Goal: Task Accomplishment & Management: Manage account settings

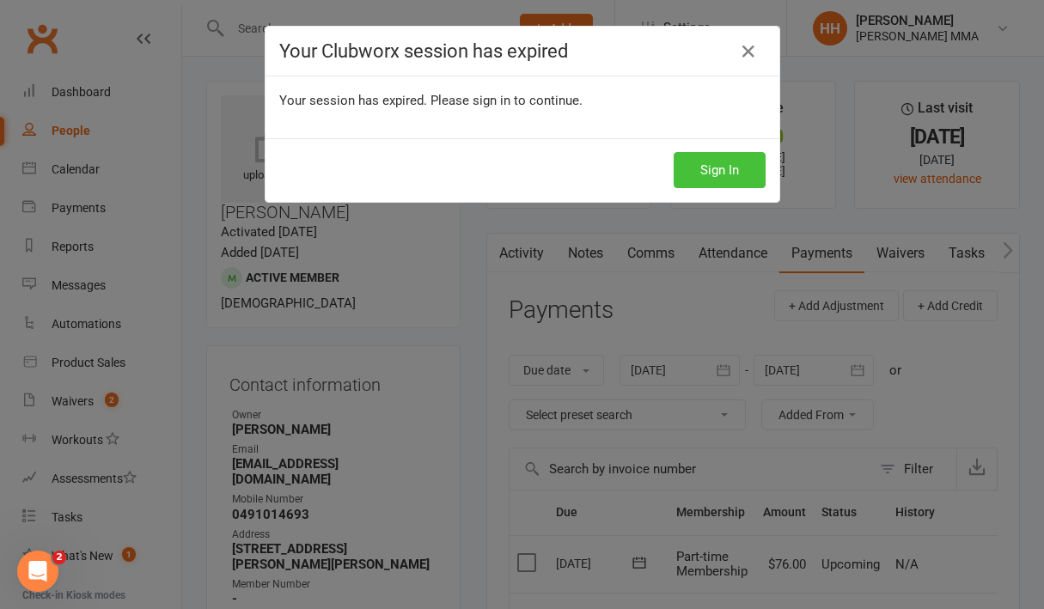
click at [743, 159] on button "Sign In" at bounding box center [720, 170] width 92 height 36
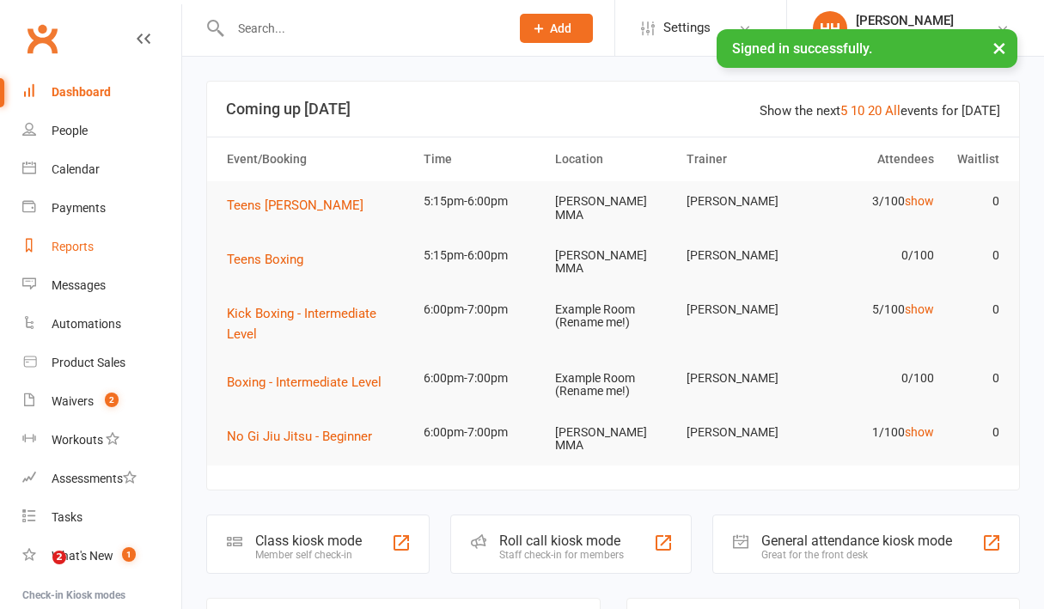
click at [123, 248] on link "Reports" at bounding box center [101, 247] width 159 height 39
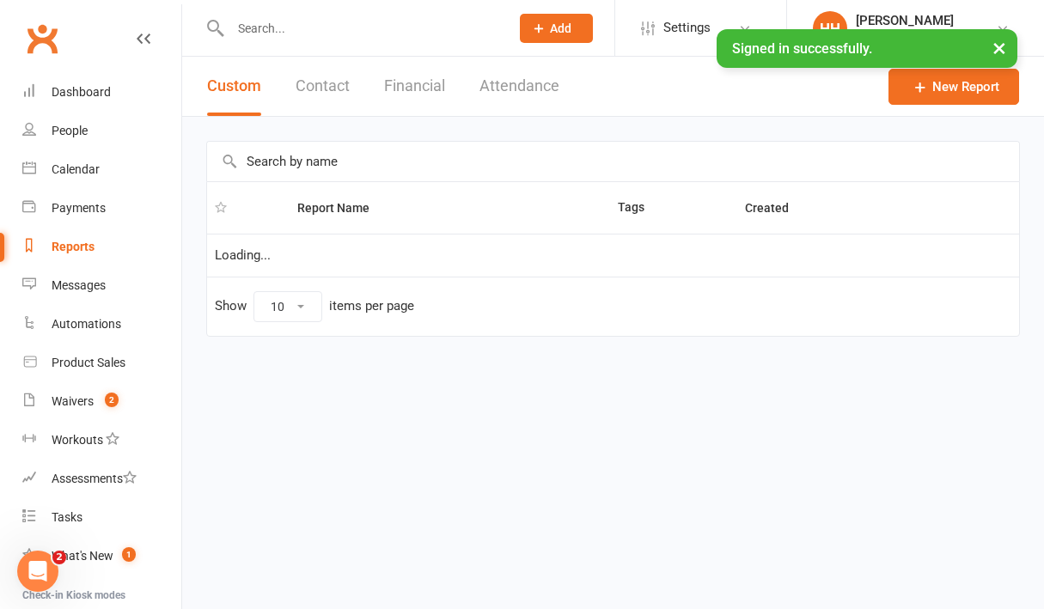
select select "100"
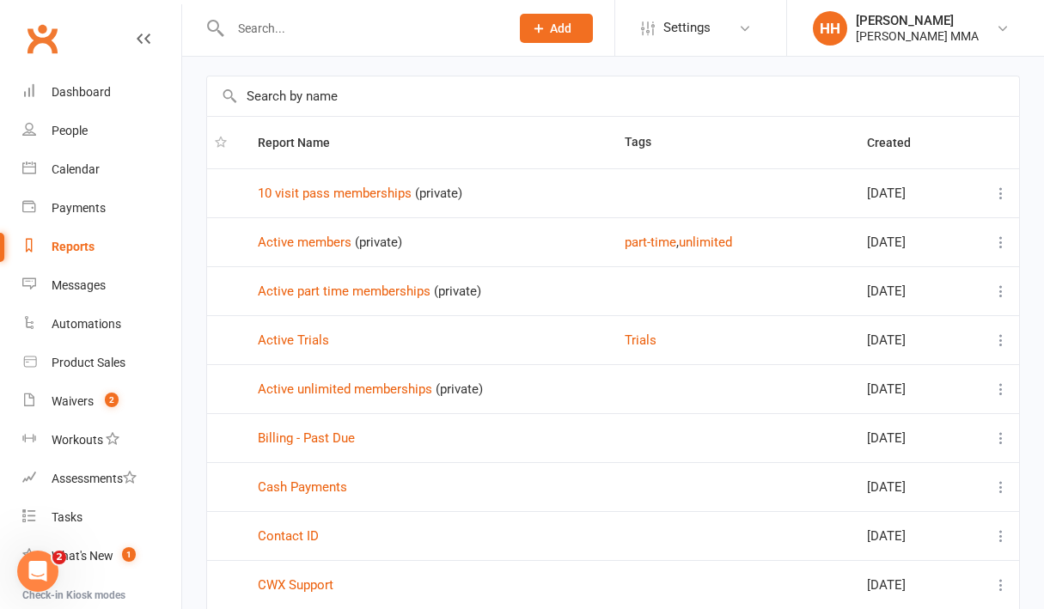
scroll to position [67, 0]
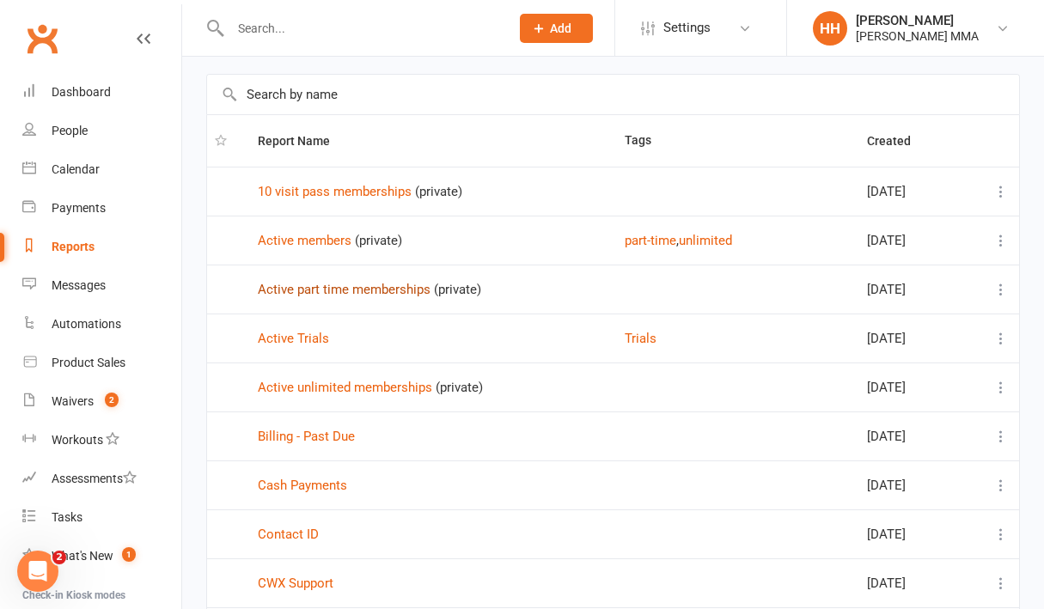
click at [353, 286] on link "Active part time memberships" at bounding box center [344, 289] width 173 height 15
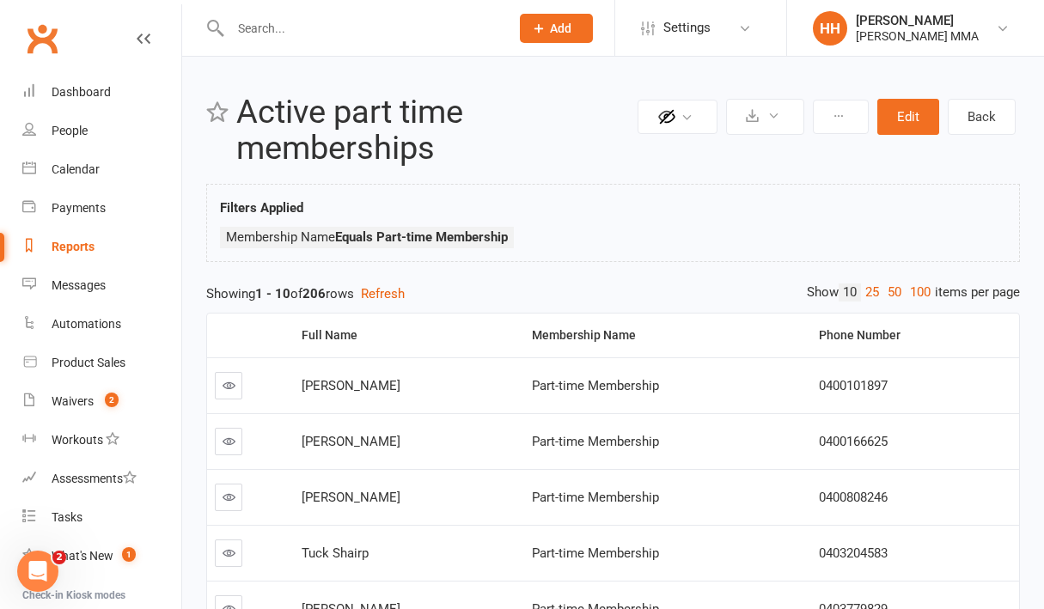
click at [113, 250] on link "Reports" at bounding box center [101, 247] width 159 height 39
select select "100"
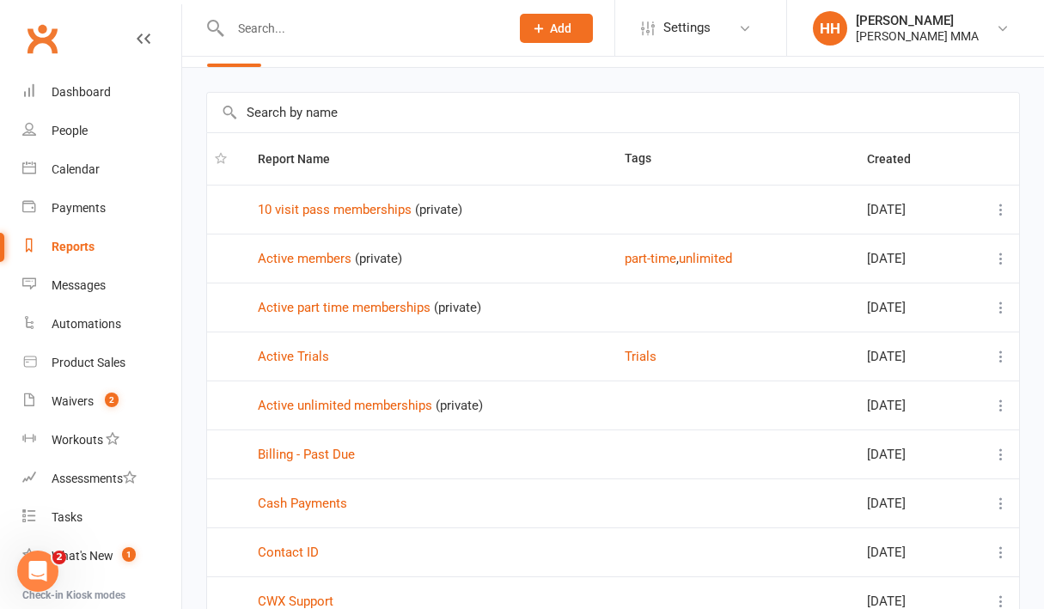
scroll to position [52, 0]
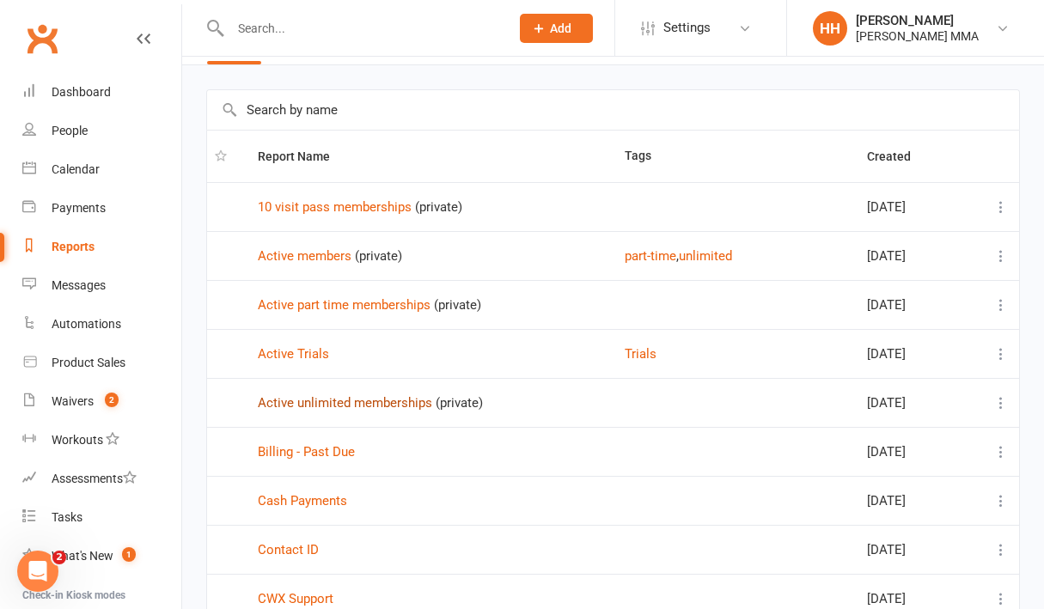
click at [381, 400] on link "Active unlimited memberships" at bounding box center [345, 402] width 175 height 15
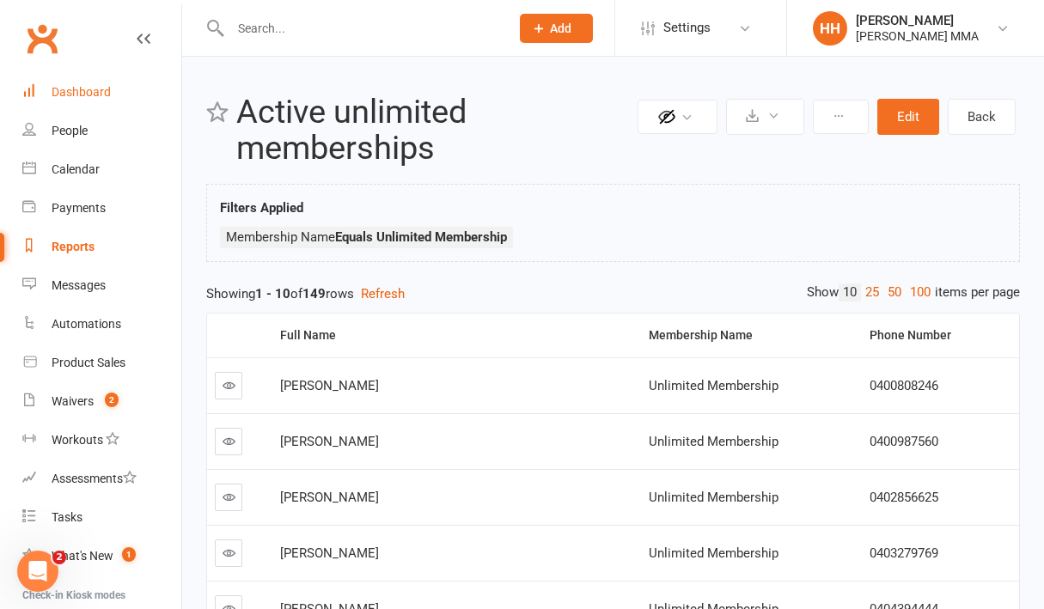
click at [99, 90] on div "Dashboard" at bounding box center [81, 92] width 59 height 14
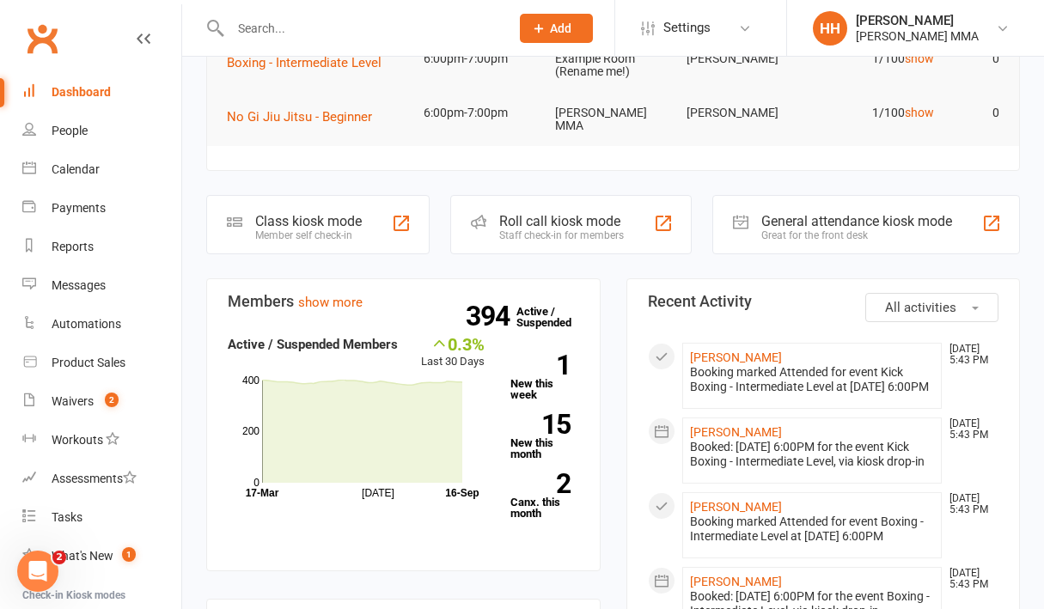
scroll to position [321, 0]
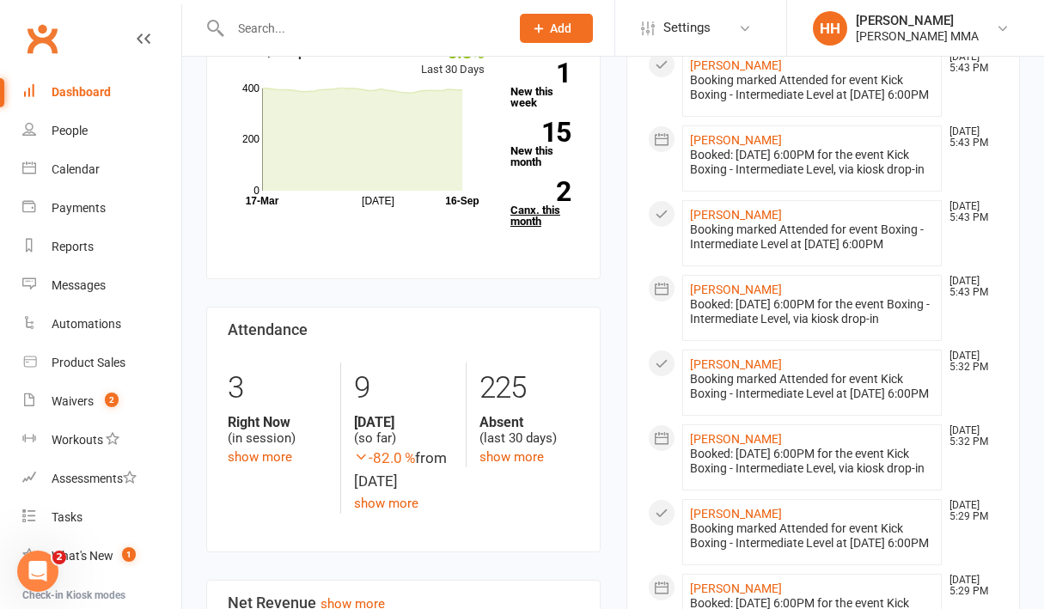
scroll to position [373, 0]
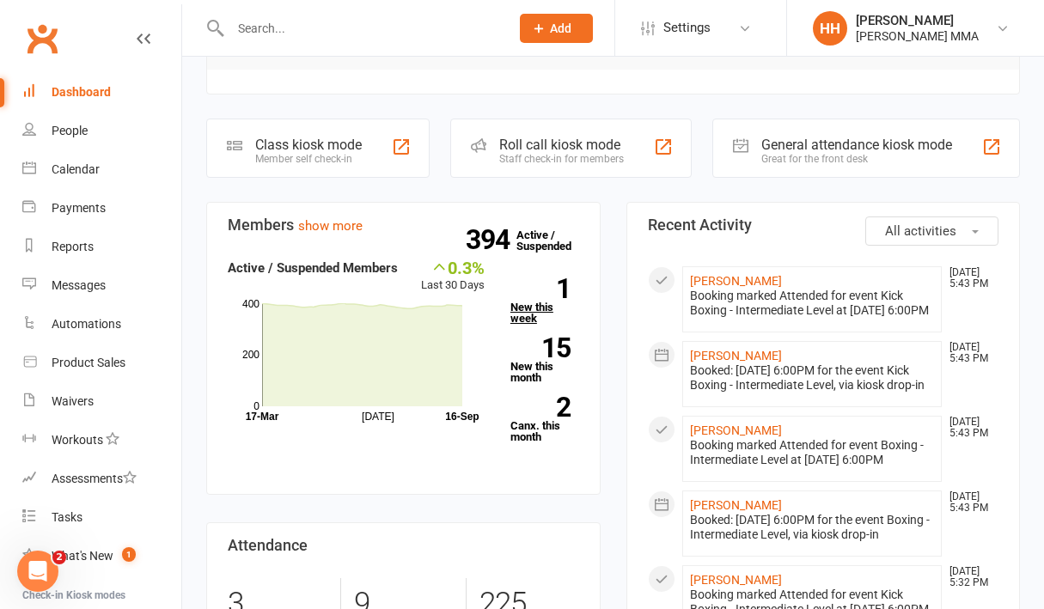
scroll to position [397, 0]
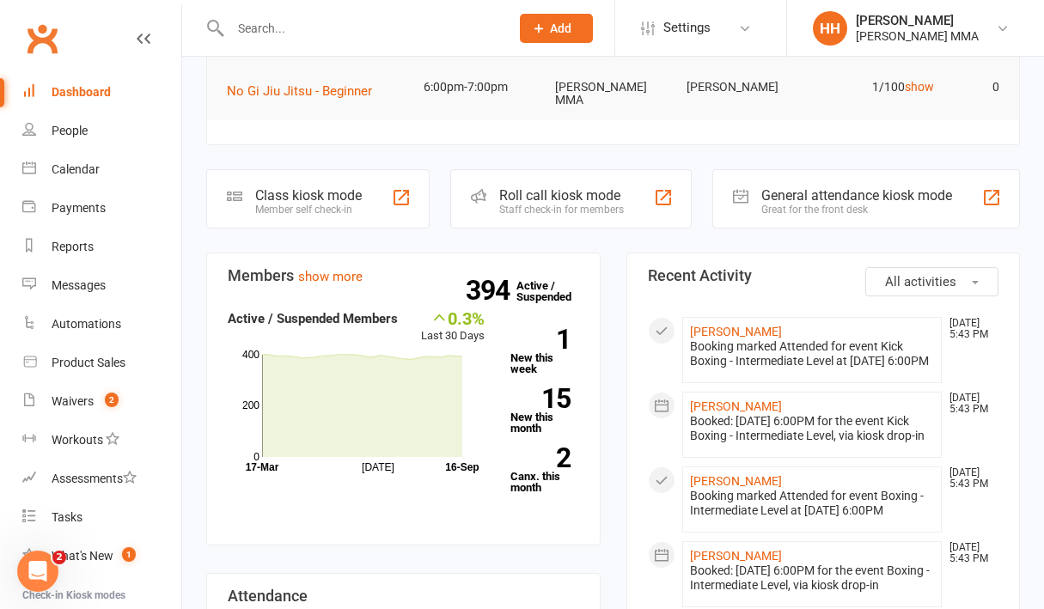
scroll to position [344, 0]
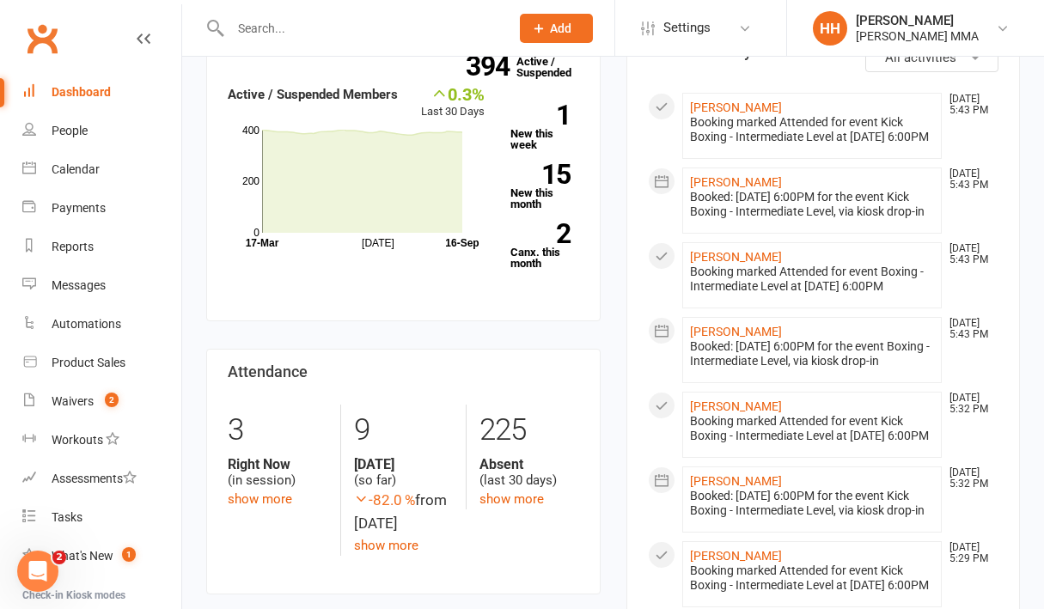
click at [286, 40] on div at bounding box center [351, 28] width 291 height 56
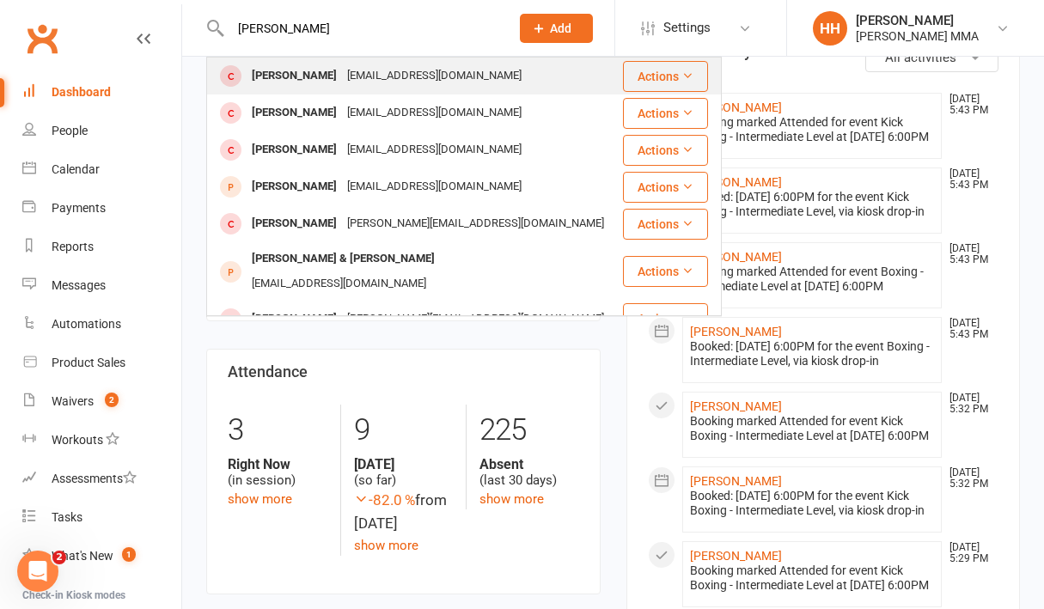
type input "[PERSON_NAME]"
click at [352, 77] on div "[EMAIL_ADDRESS][DOMAIN_NAME]" at bounding box center [434, 76] width 185 height 25
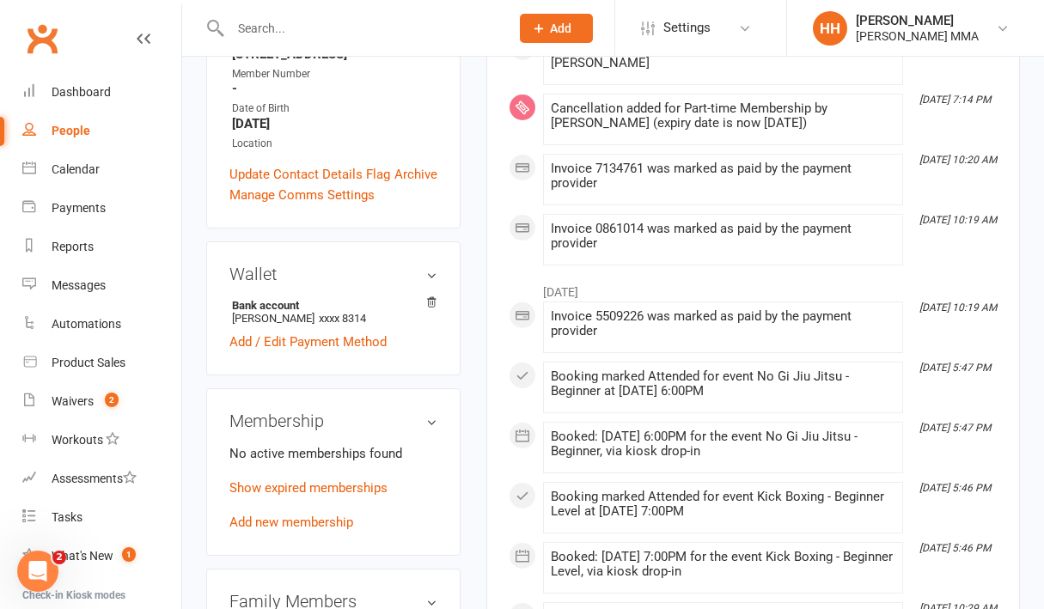
scroll to position [485, 0]
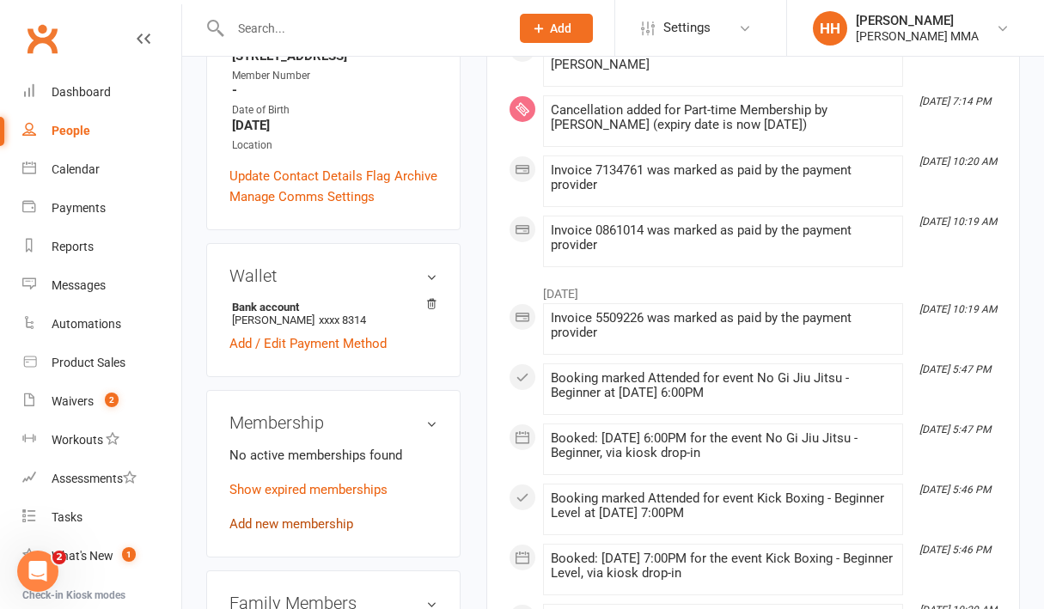
click at [291, 517] on link "Add new membership" at bounding box center [292, 524] width 124 height 15
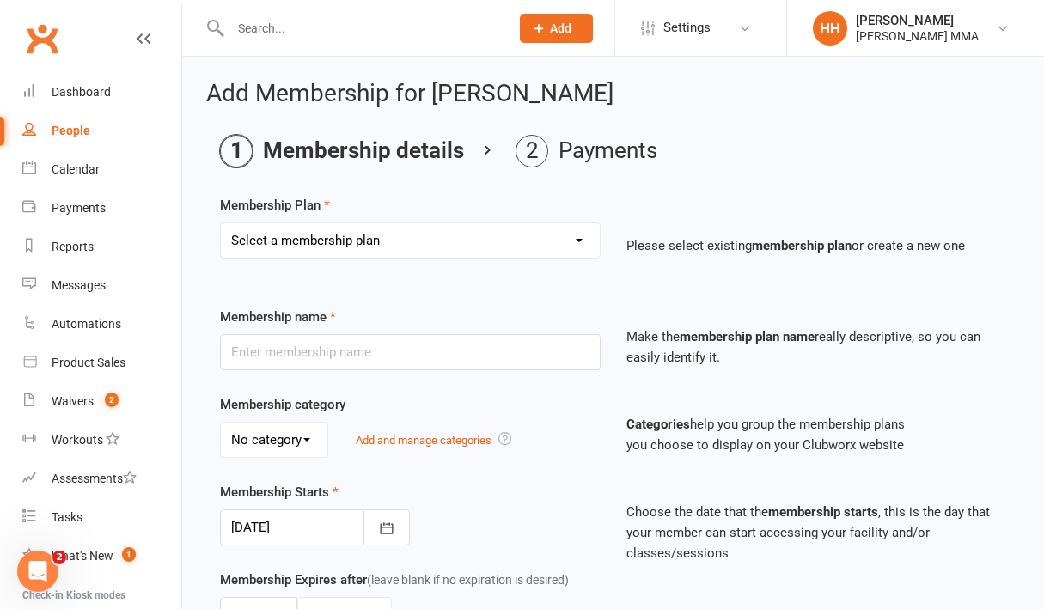
click at [500, 233] on select "Select a membership plan Create new Membership Plan Unlimited Membership Part-t…" at bounding box center [410, 241] width 379 height 34
select select "1"
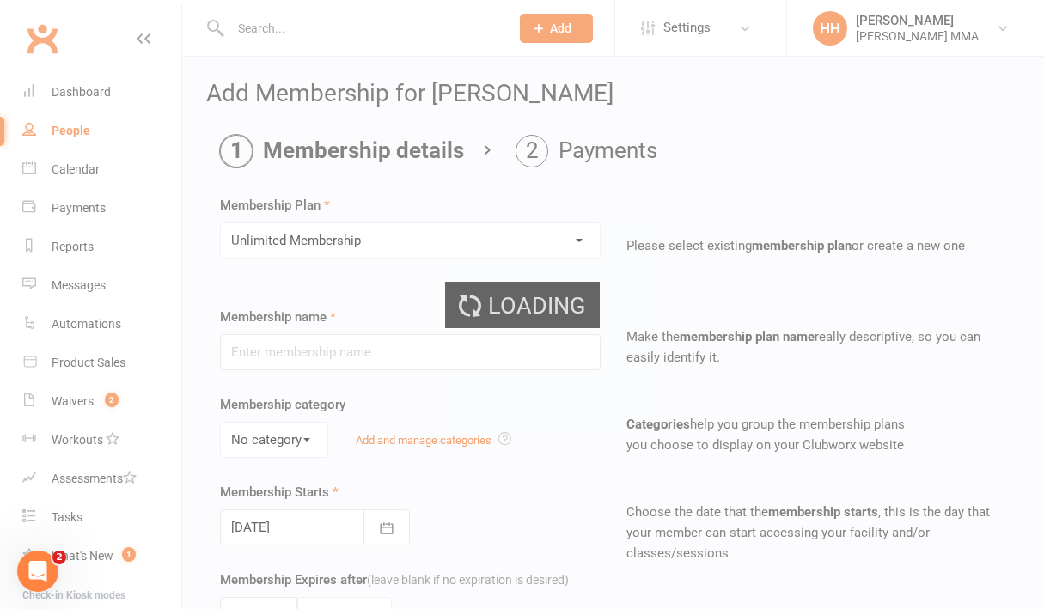
type input "Unlimited Membership"
select select "0"
type input "0"
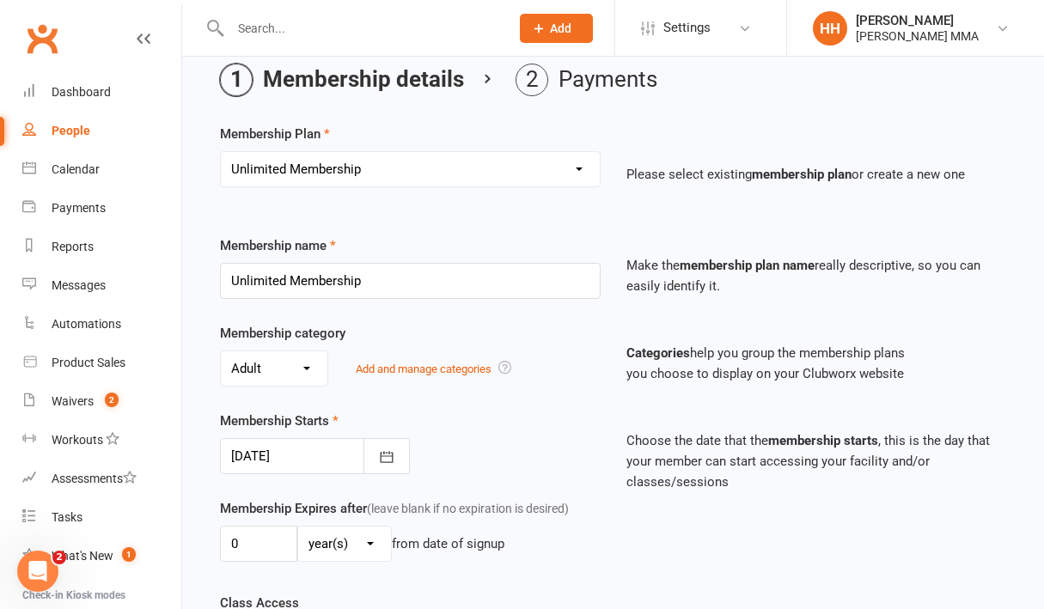
scroll to position [547, 0]
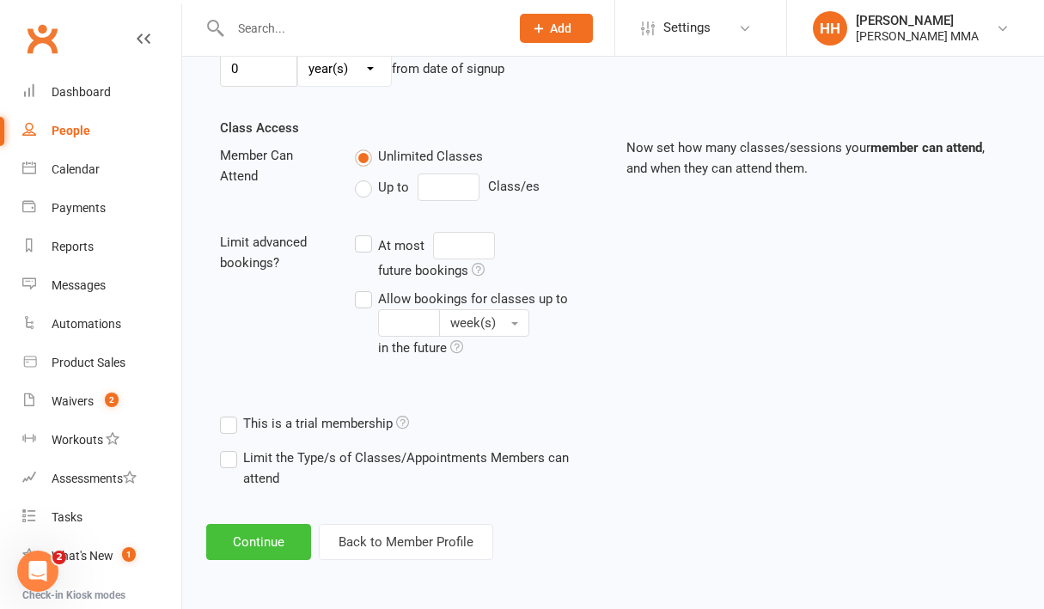
click at [258, 540] on button "Continue" at bounding box center [258, 542] width 105 height 36
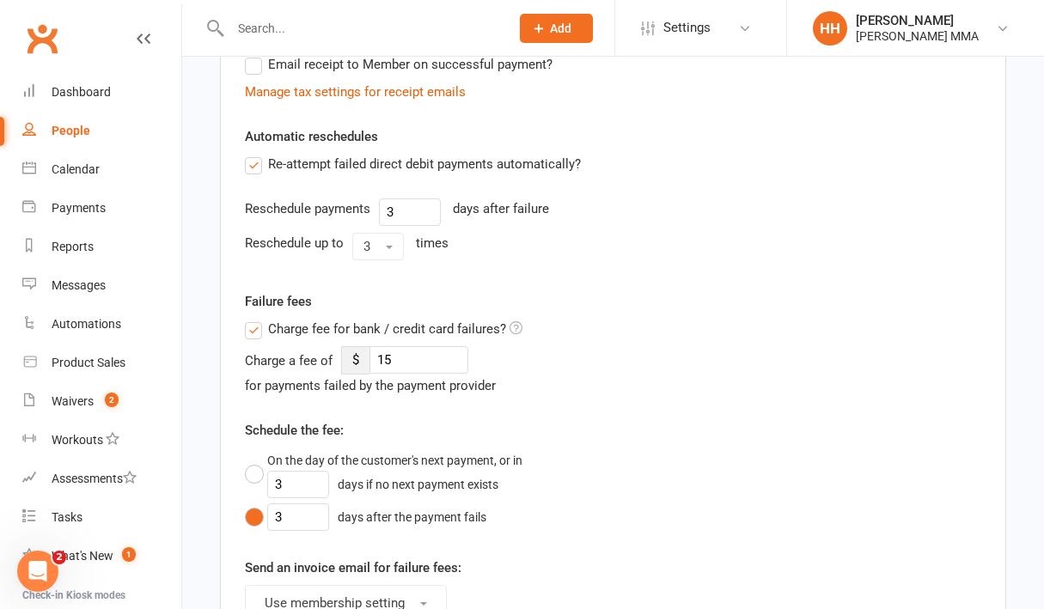
scroll to position [0, 0]
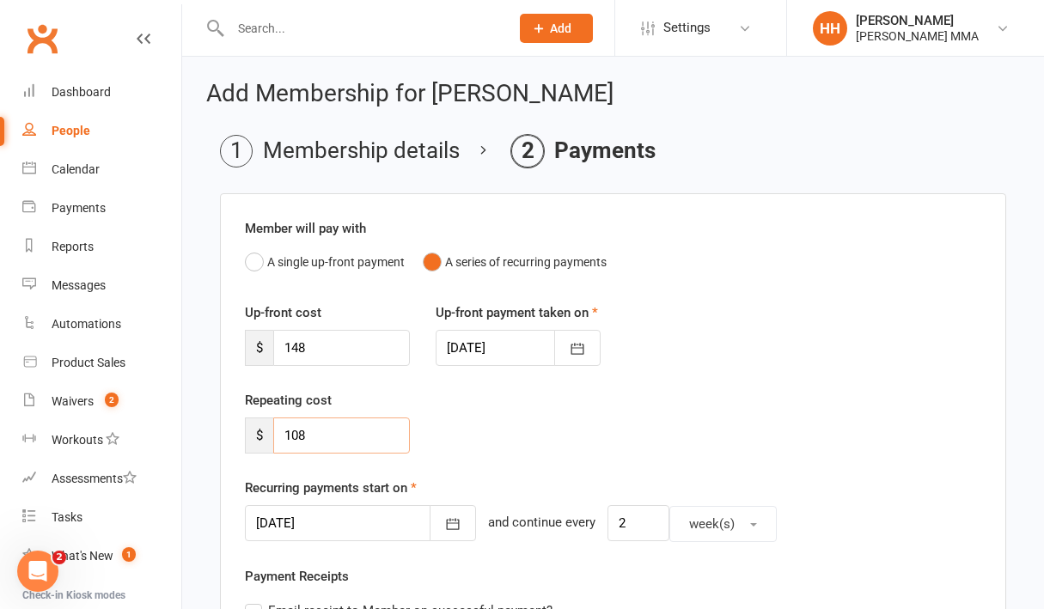
drag, startPoint x: 338, startPoint y: 429, endPoint x: 217, endPoint y: 427, distance: 121.2
click at [384, 347] on input "148" at bounding box center [341, 348] width 137 height 36
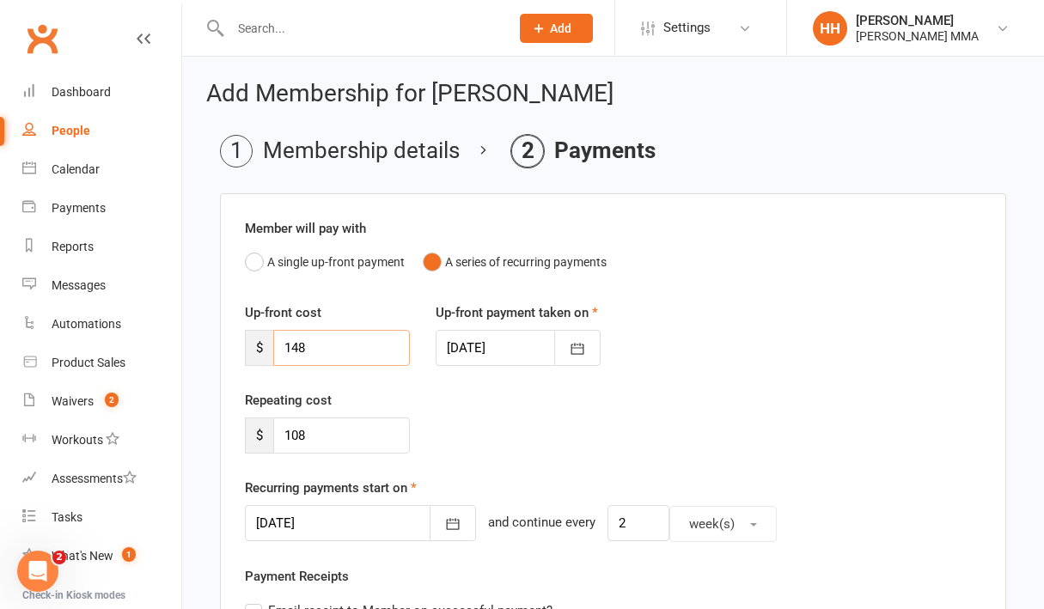
paste input "0"
type input "108"
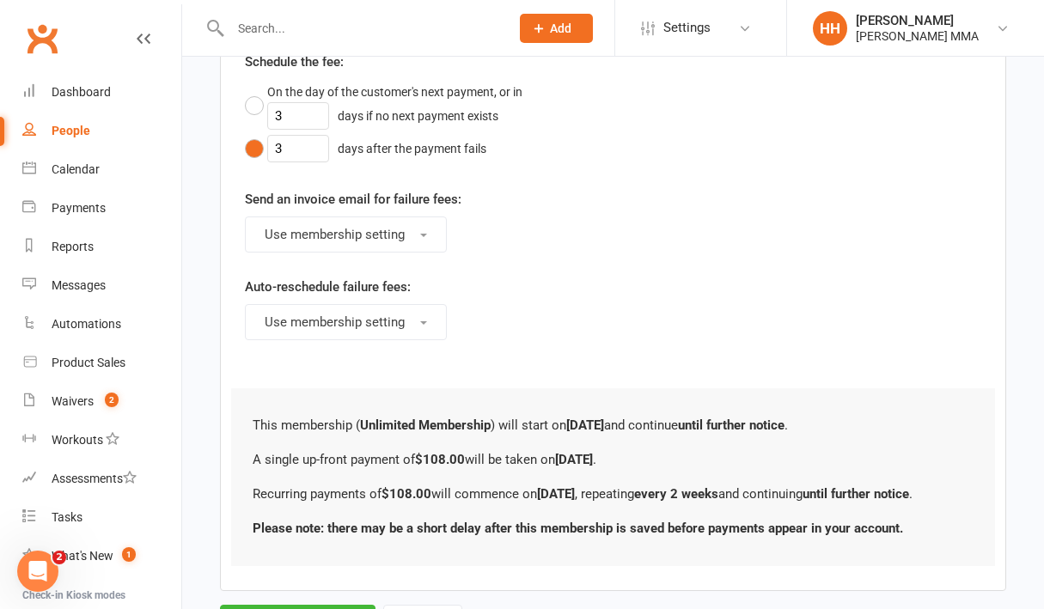
scroll to position [999, 0]
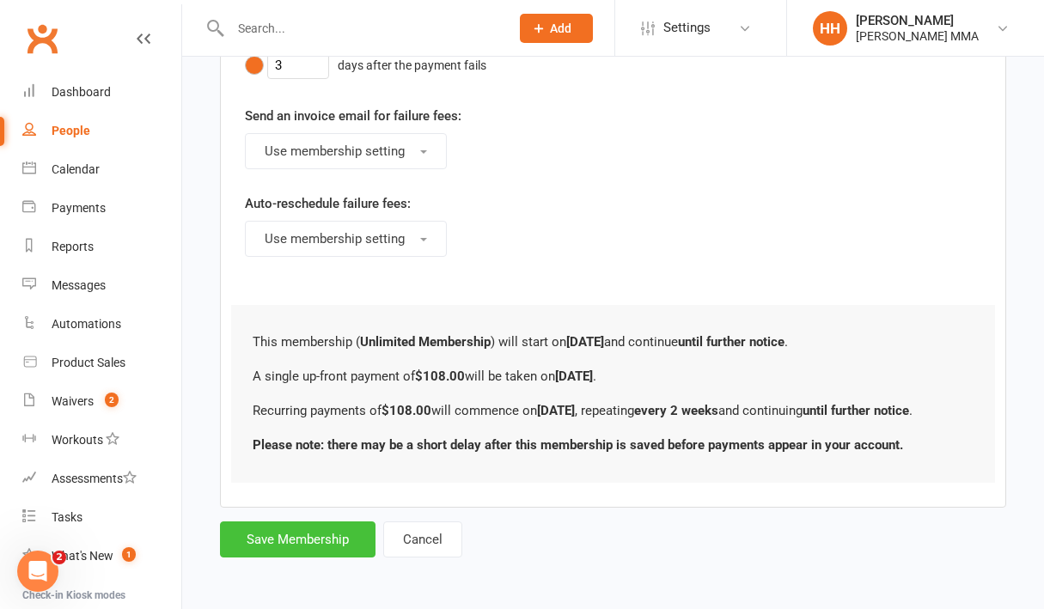
click at [353, 522] on button "Save Membership" at bounding box center [298, 540] width 156 height 36
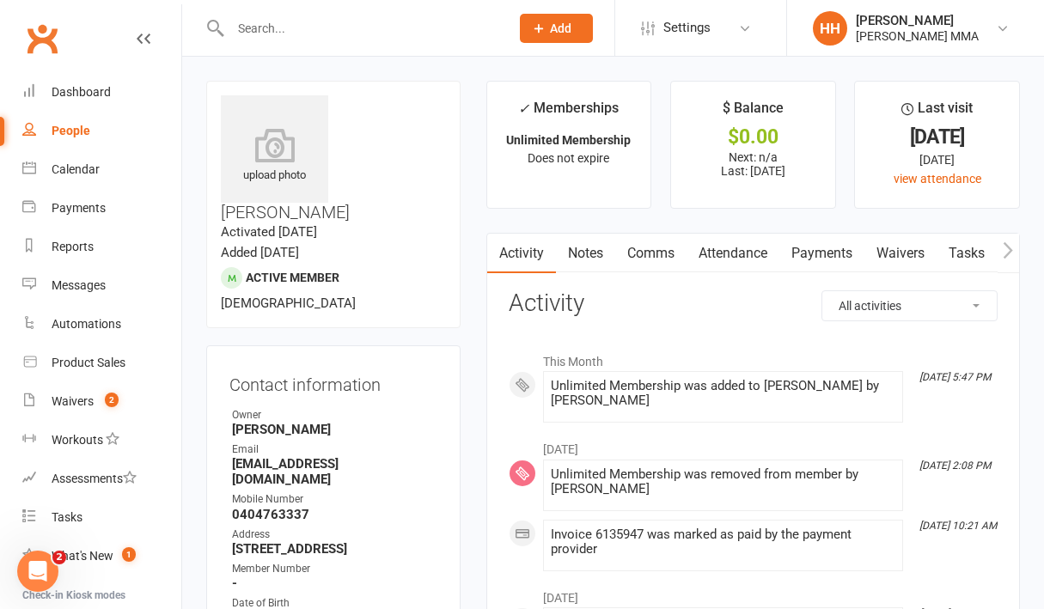
click at [823, 243] on link "Payments" at bounding box center [822, 254] width 85 height 40
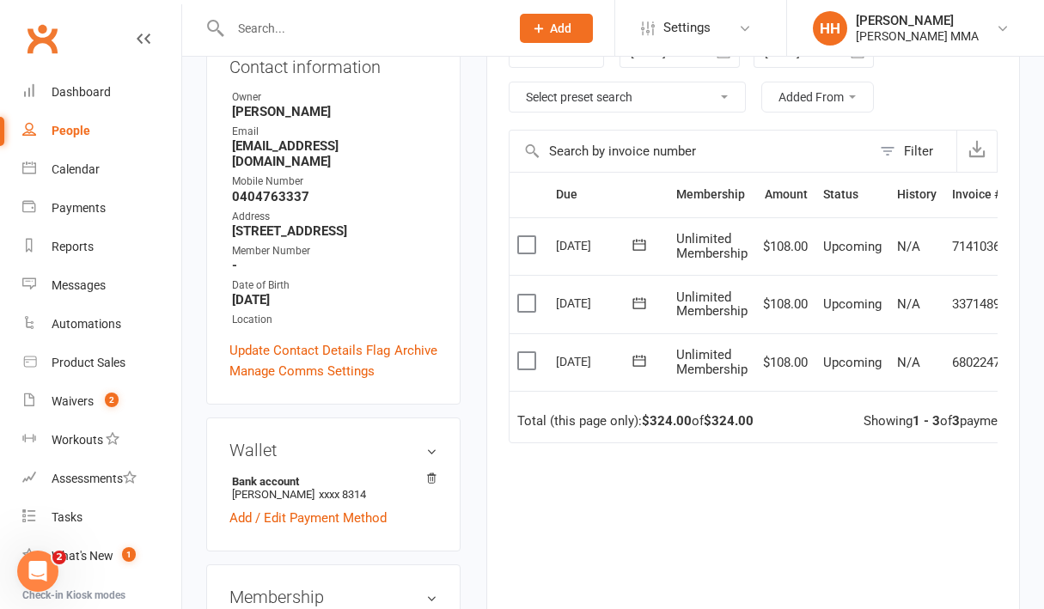
click at [814, 452] on div "Due Contact Membership Amount Status History Invoice # Select this [DATE] [PERS…" at bounding box center [753, 418] width 489 height 493
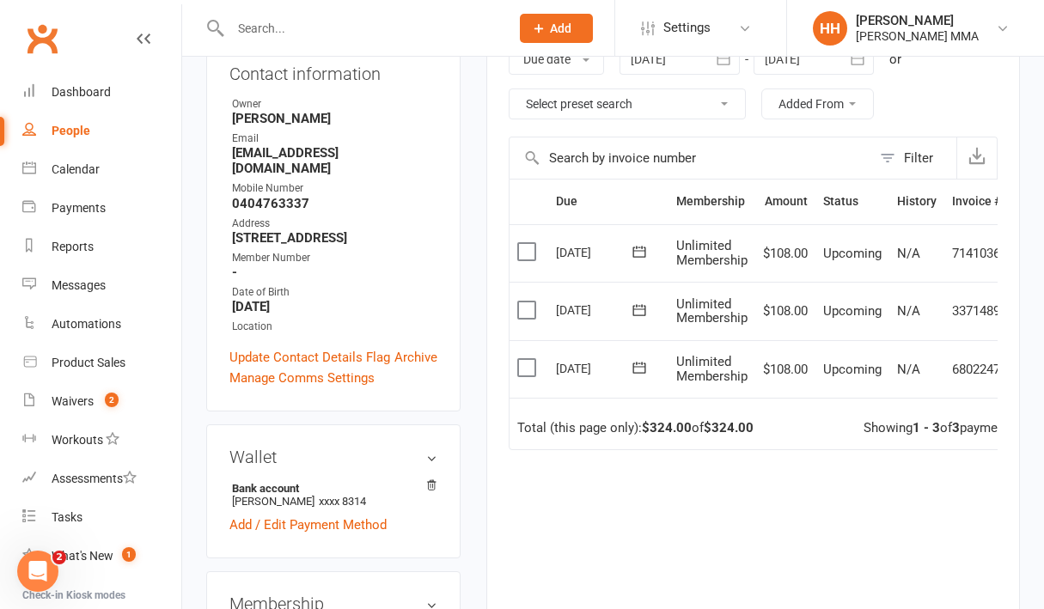
click at [814, 452] on div "Due Contact Membership Amount Status History Invoice # Select this [DATE] [PERS…" at bounding box center [753, 425] width 489 height 493
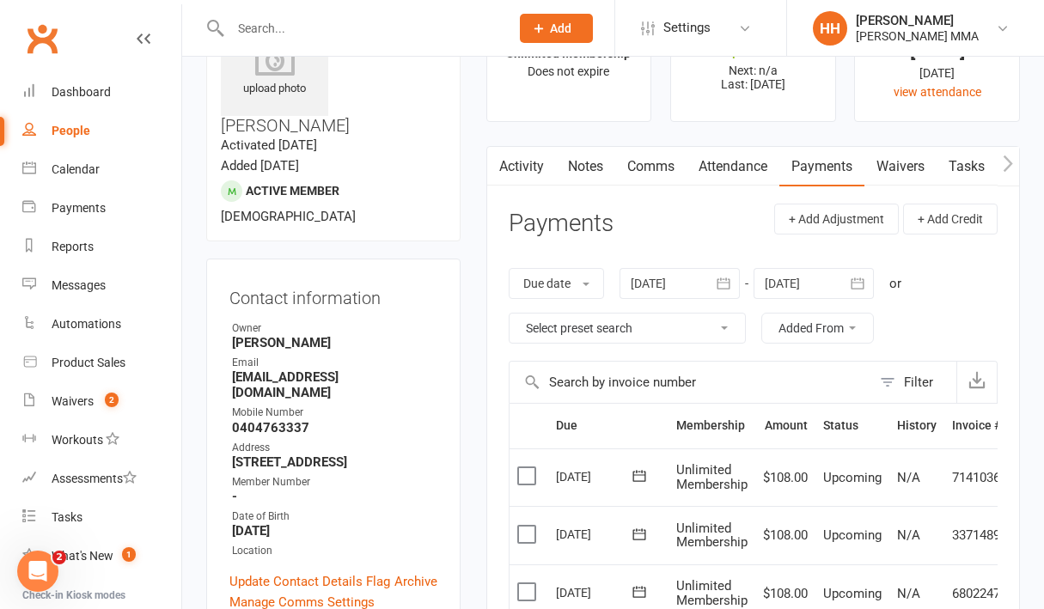
scroll to position [47, 0]
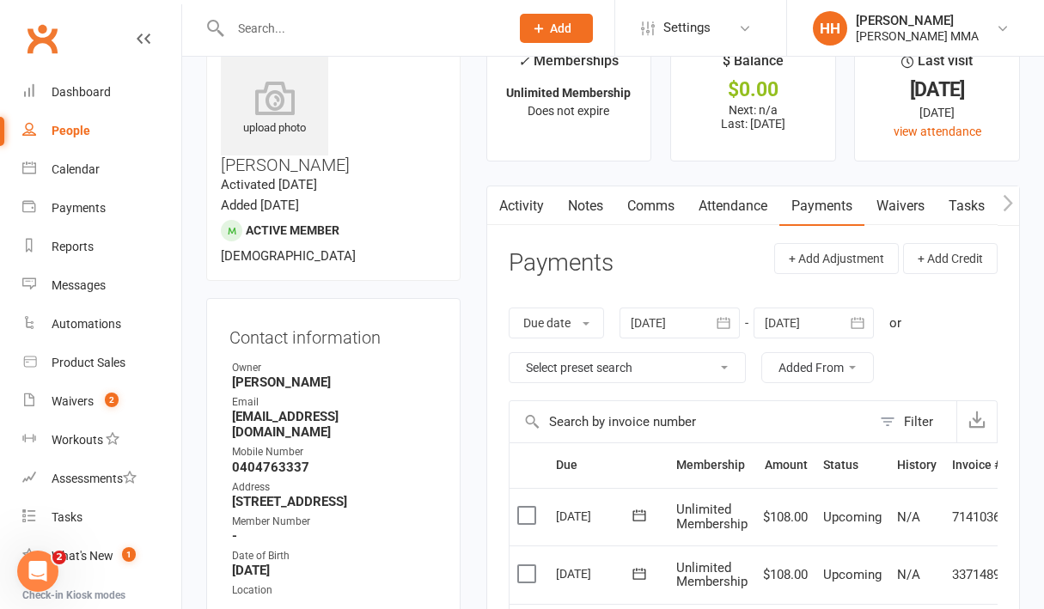
click at [475, 228] on main "✓ Memberships Unlimited Membership Does not expire $ Balance $0.00 Next: n/a La…" at bounding box center [754, 507] width 560 height 946
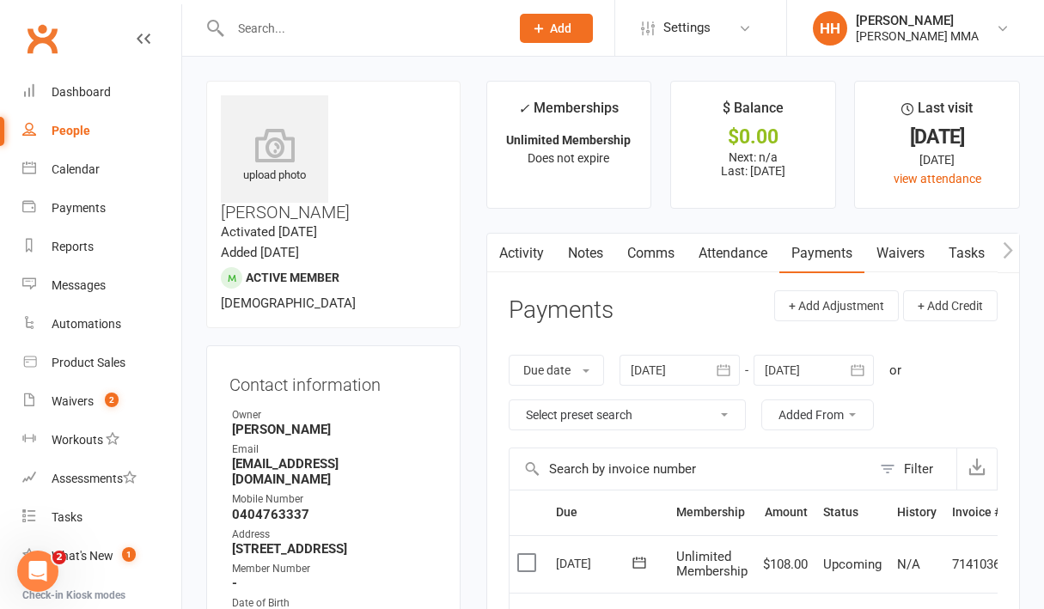
click at [766, 225] on main "✓ Memberships Unlimited Membership Does not expire $ Balance $0.00 Next: n/a La…" at bounding box center [754, 554] width 560 height 946
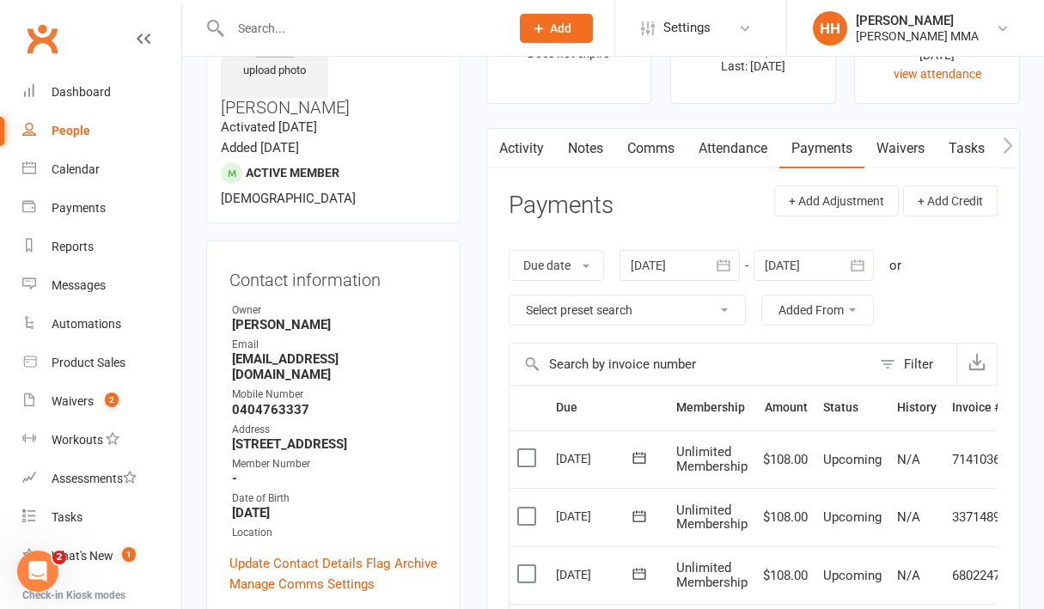
scroll to position [106, 0]
click at [516, 156] on link "Activity" at bounding box center [521, 148] width 69 height 40
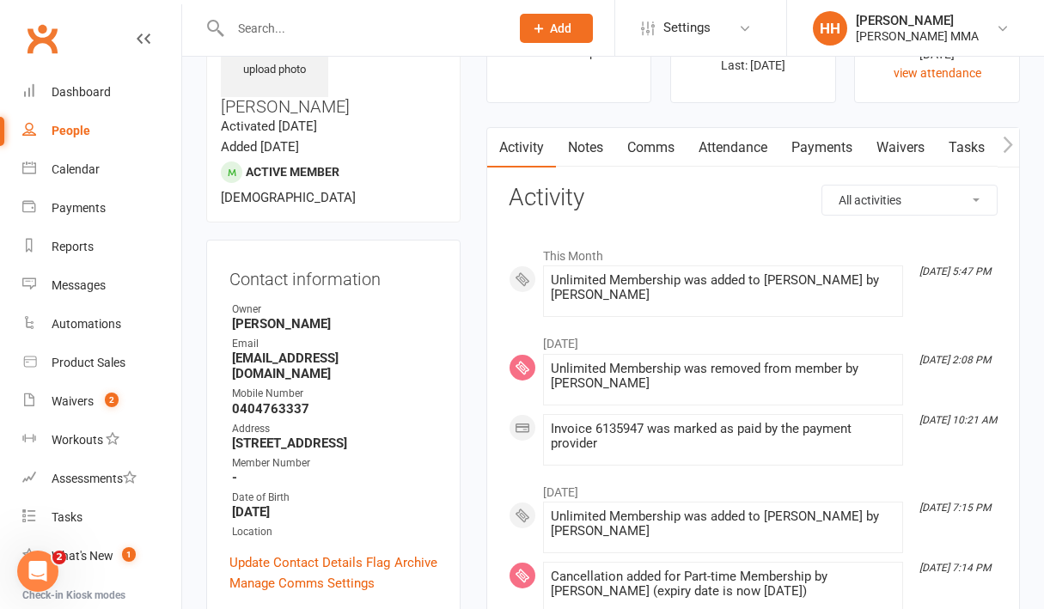
click at [573, 146] on link "Notes" at bounding box center [585, 148] width 59 height 40
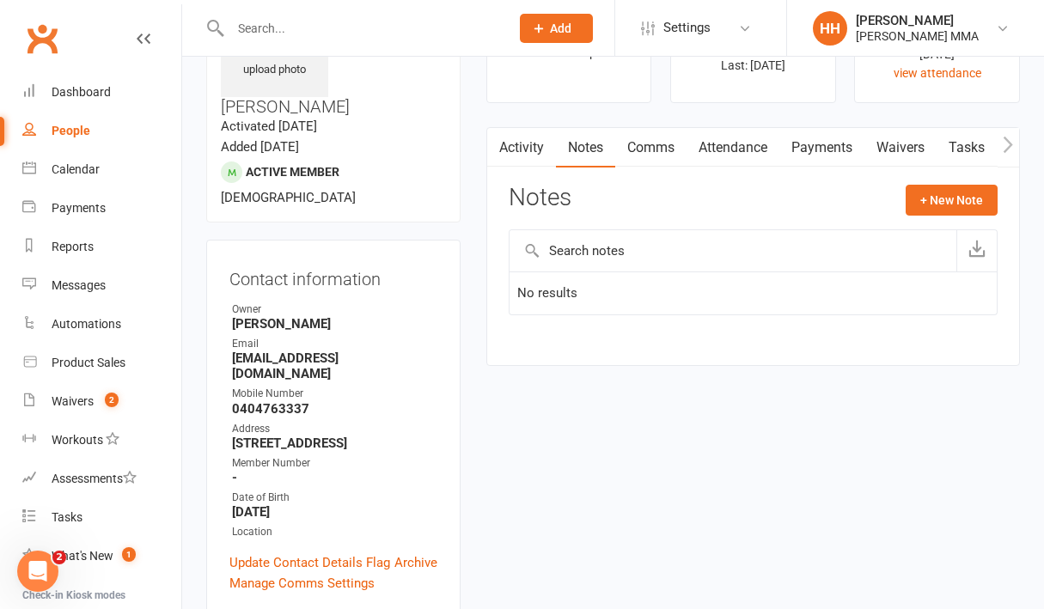
click at [806, 148] on link "Payments" at bounding box center [822, 148] width 85 height 40
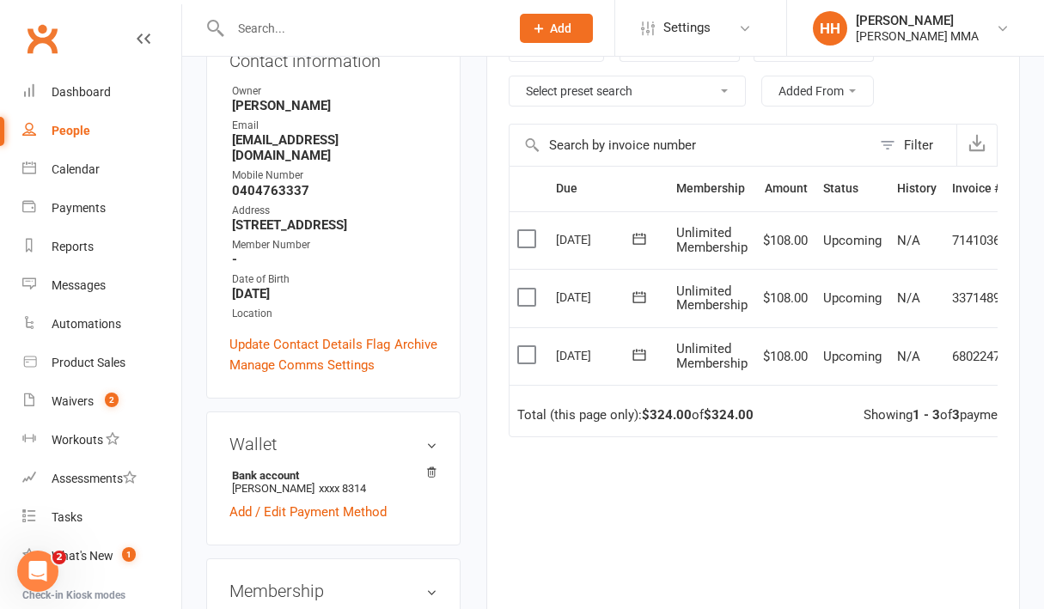
click at [573, 499] on div "Due Contact Membership Amount Status History Invoice # Select this [DATE] [PERS…" at bounding box center [753, 412] width 489 height 493
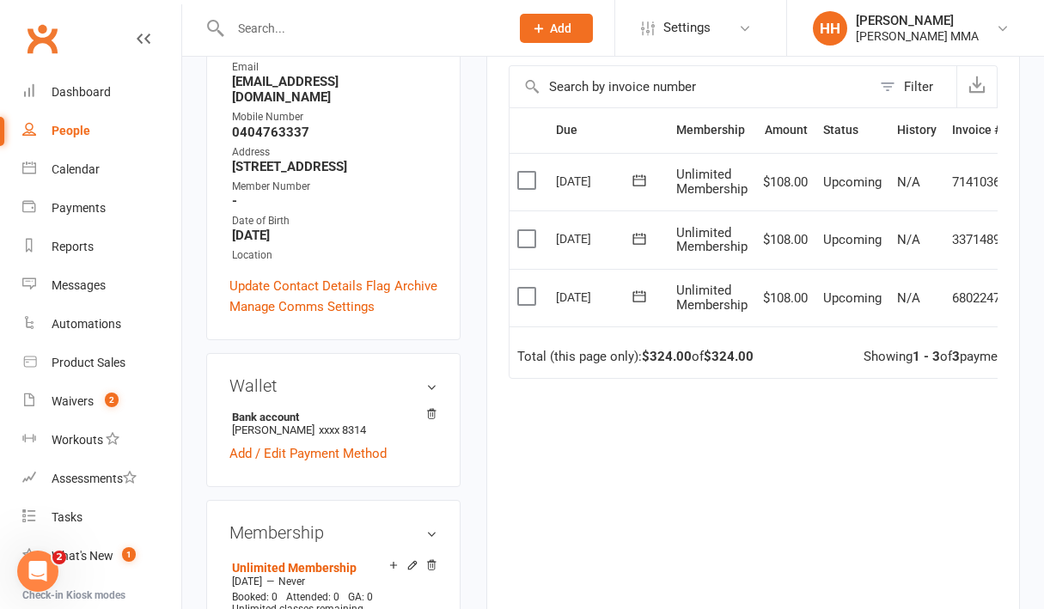
click at [573, 499] on div "Due Contact Membership Amount Status History Invoice # Select this [DATE] [PERS…" at bounding box center [753, 353] width 489 height 493
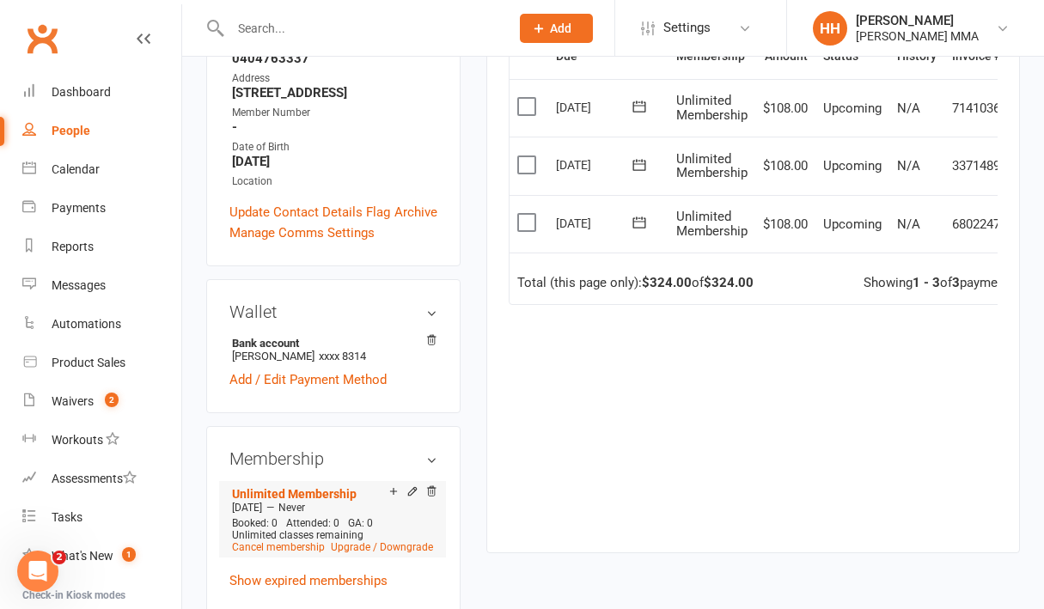
scroll to position [456, 0]
click at [519, 400] on div "Due Contact Membership Amount Status History Invoice # Select this [DATE] [PERS…" at bounding box center [753, 280] width 489 height 493
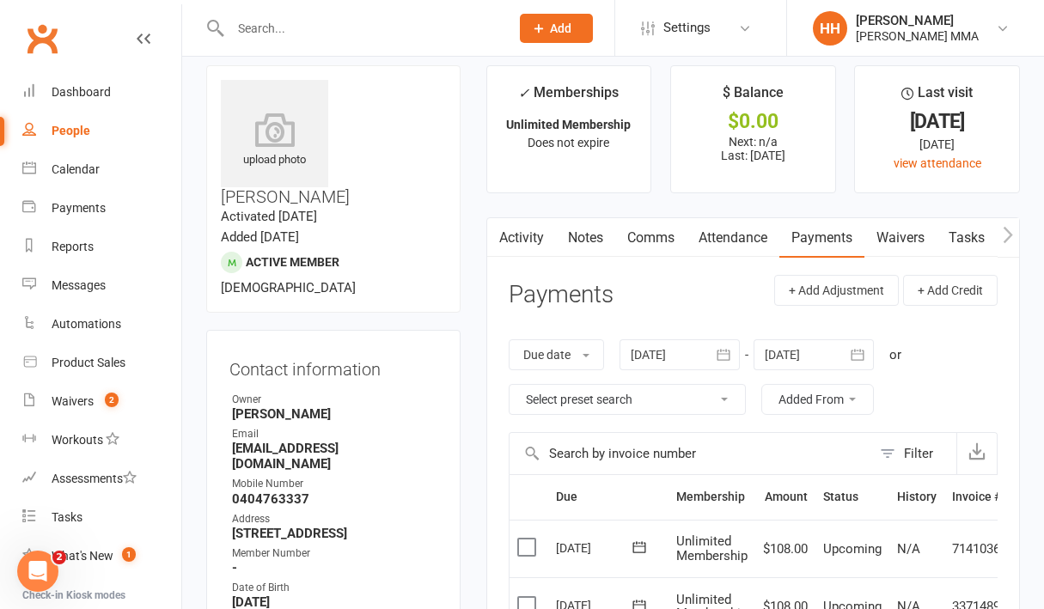
scroll to position [0, 0]
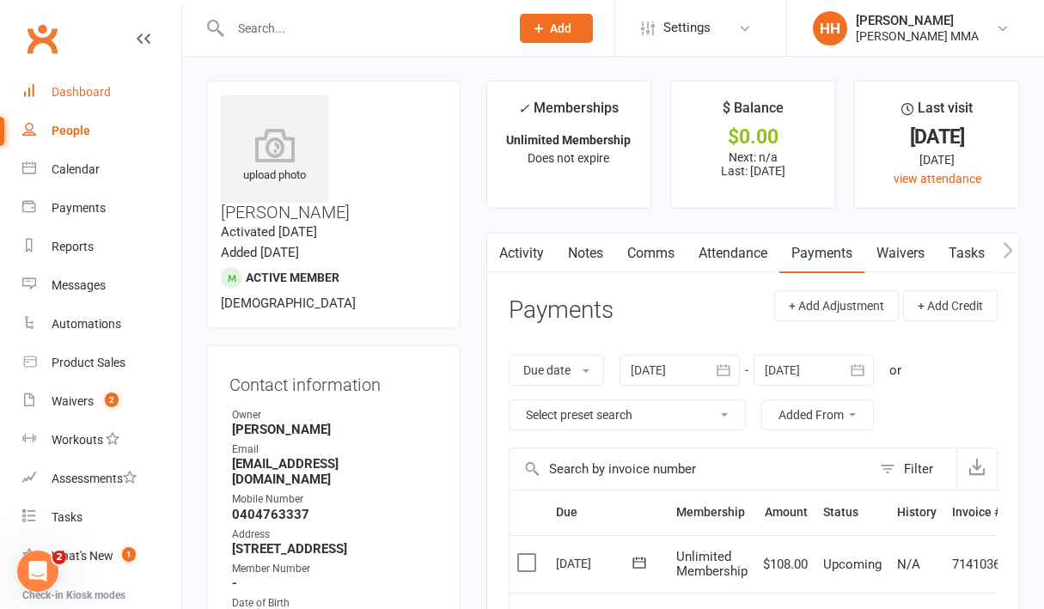
click at [85, 90] on div "Dashboard" at bounding box center [81, 92] width 59 height 14
